Goal: Find specific page/section: Find specific page/section

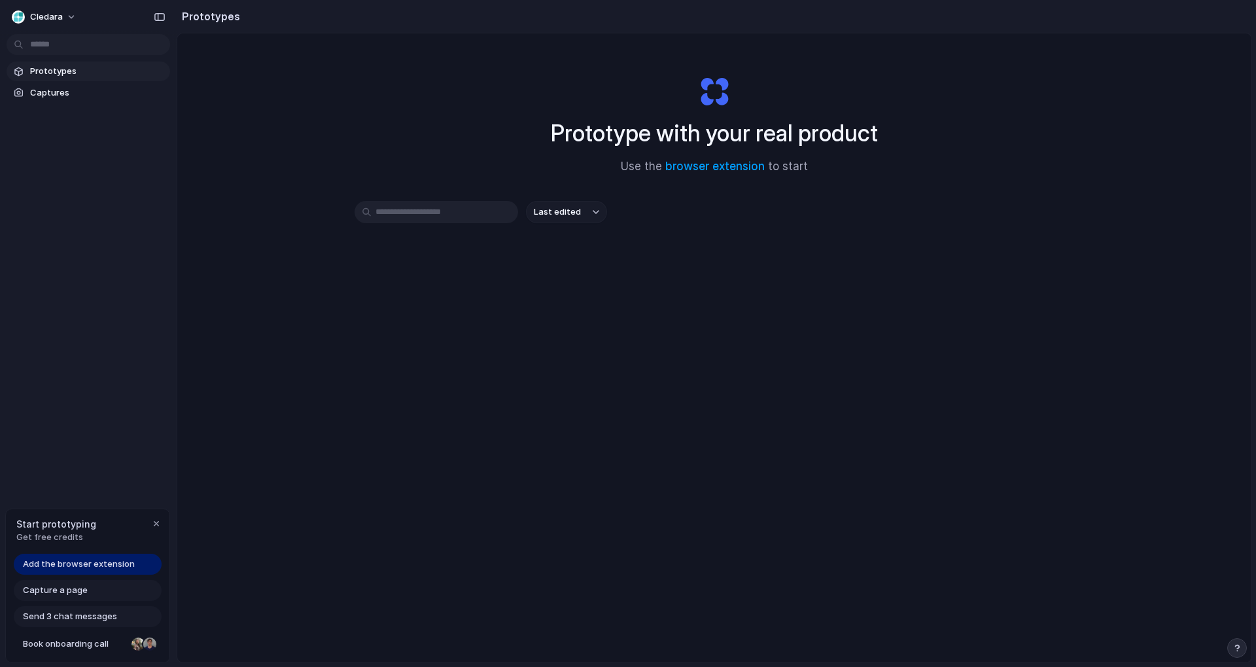
click at [58, 27] on div "Cledara" at bounding box center [88, 15] width 177 height 31
click at [58, 22] on span "Cledara" at bounding box center [46, 16] width 33 height 13
click at [58, 20] on div "Settings Invite members Change theme Sign out" at bounding box center [628, 333] width 1256 height 667
click at [150, 18] on button "button" at bounding box center [159, 17] width 21 height 21
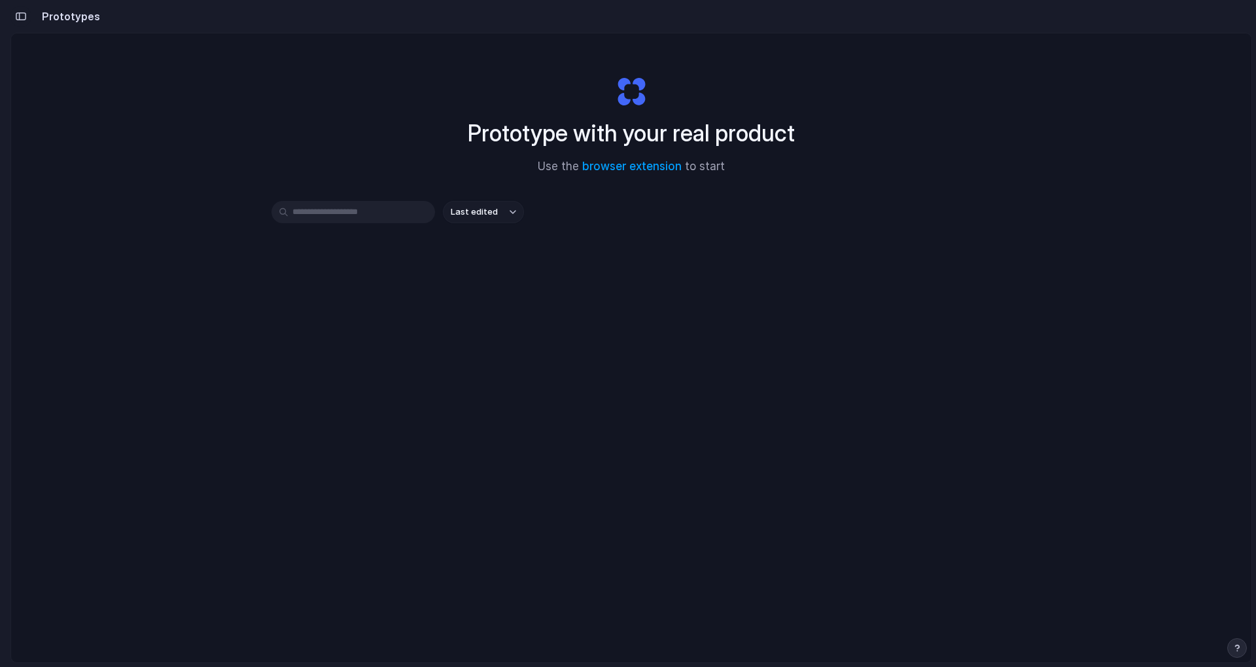
click at [27, 16] on button "button" at bounding box center [20, 16] width 21 height 21
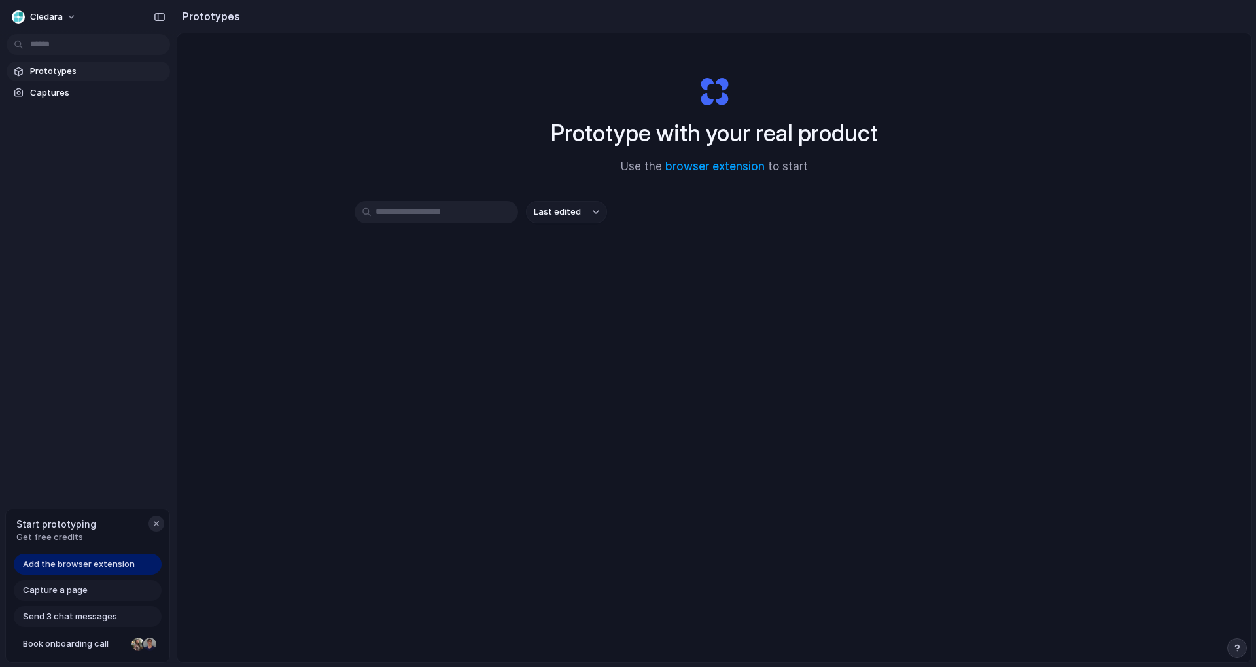
click at [155, 519] on div "button" at bounding box center [156, 523] width 10 height 10
click at [412, 213] on input "text" at bounding box center [437, 212] width 164 height 22
click at [404, 325] on div "Prototype with your real product Use the browser extension to start Last edited" at bounding box center [714, 382] width 1074 height 698
